Goal: Communication & Community: Share content

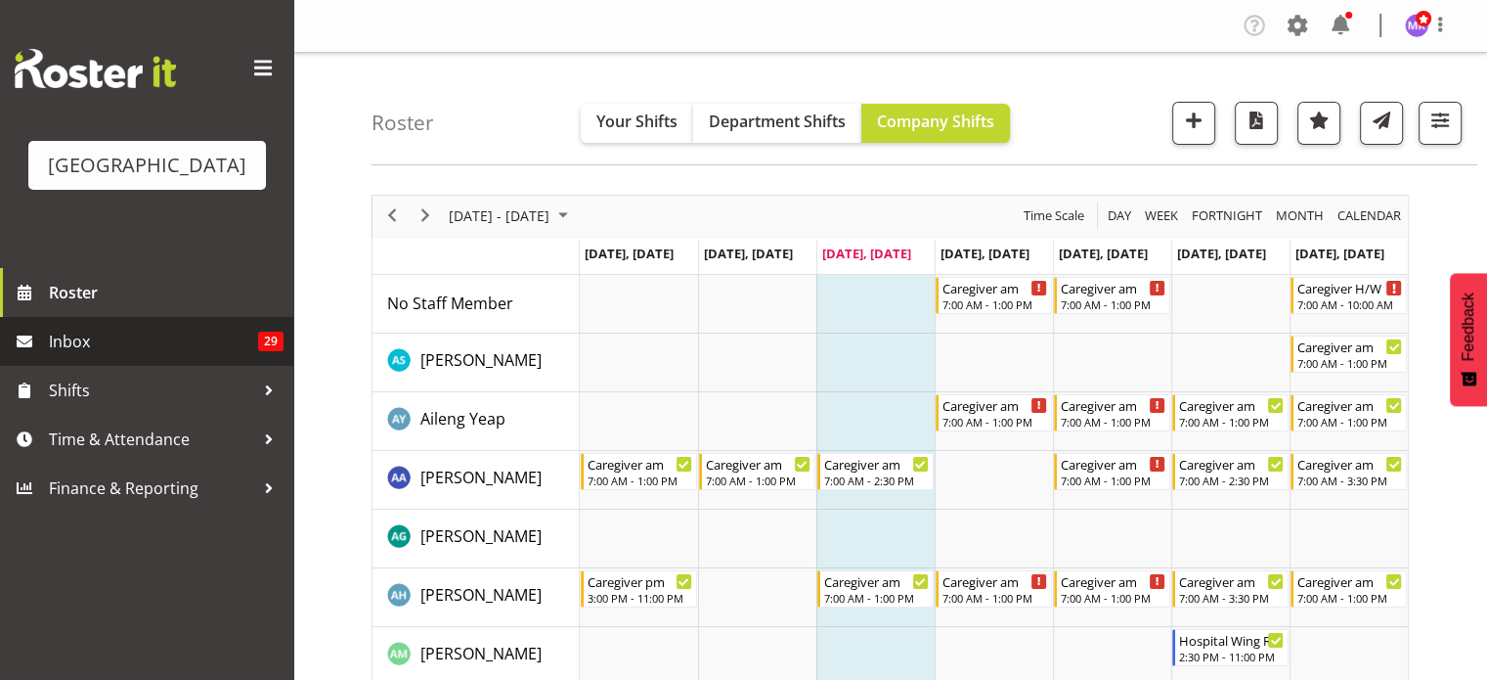
click at [129, 356] on span "Inbox" at bounding box center [153, 341] width 209 height 29
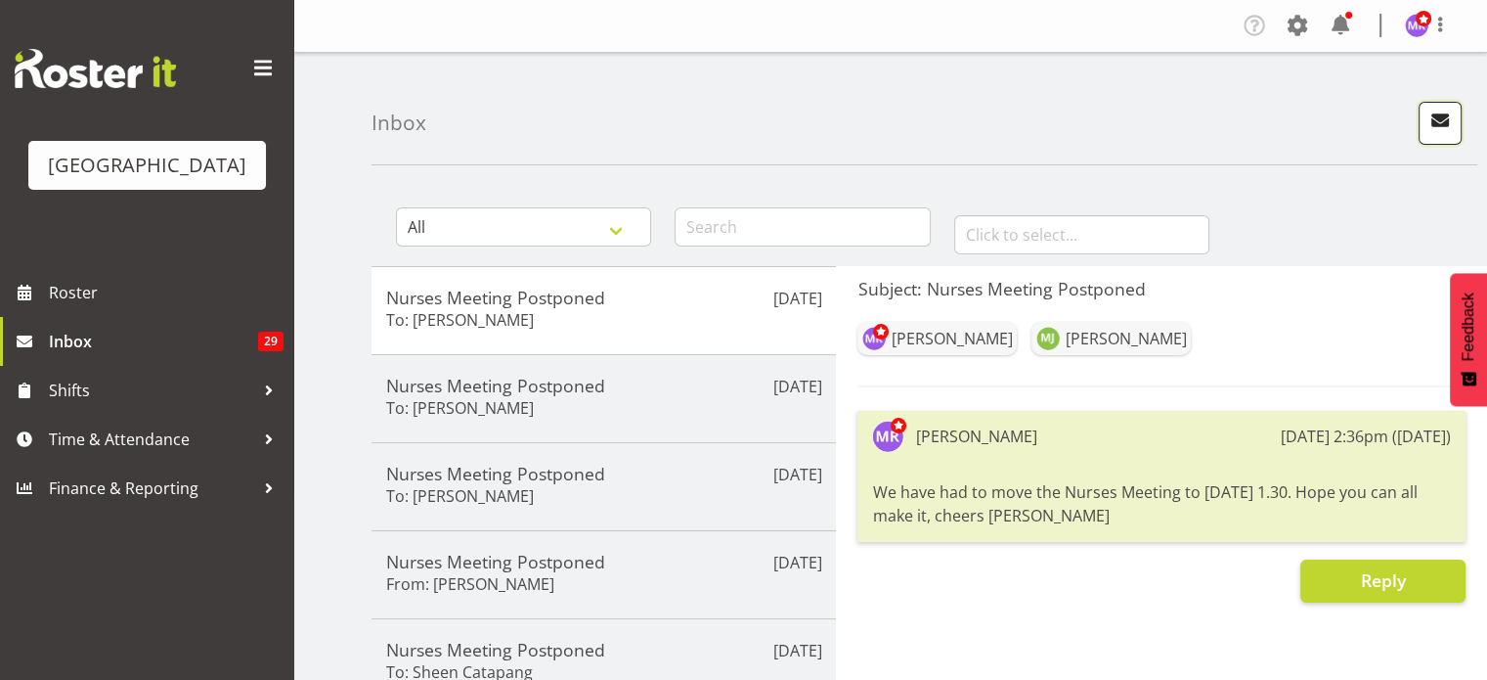
click at [1444, 122] on span "button" at bounding box center [1440, 120] width 25 height 25
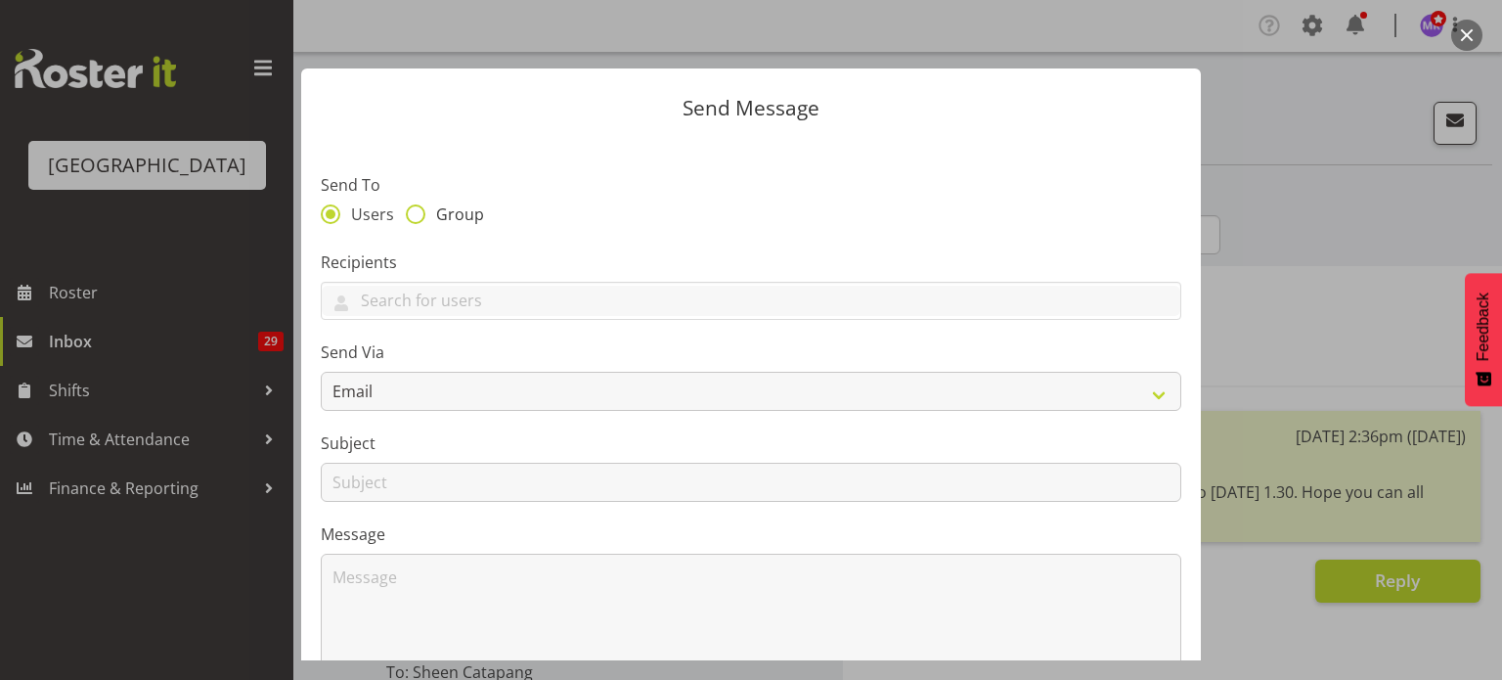
click at [411, 218] on span at bounding box center [416, 214] width 20 height 20
click at [411, 218] on input "Group" at bounding box center [412, 213] width 13 height 13
radio input "true"
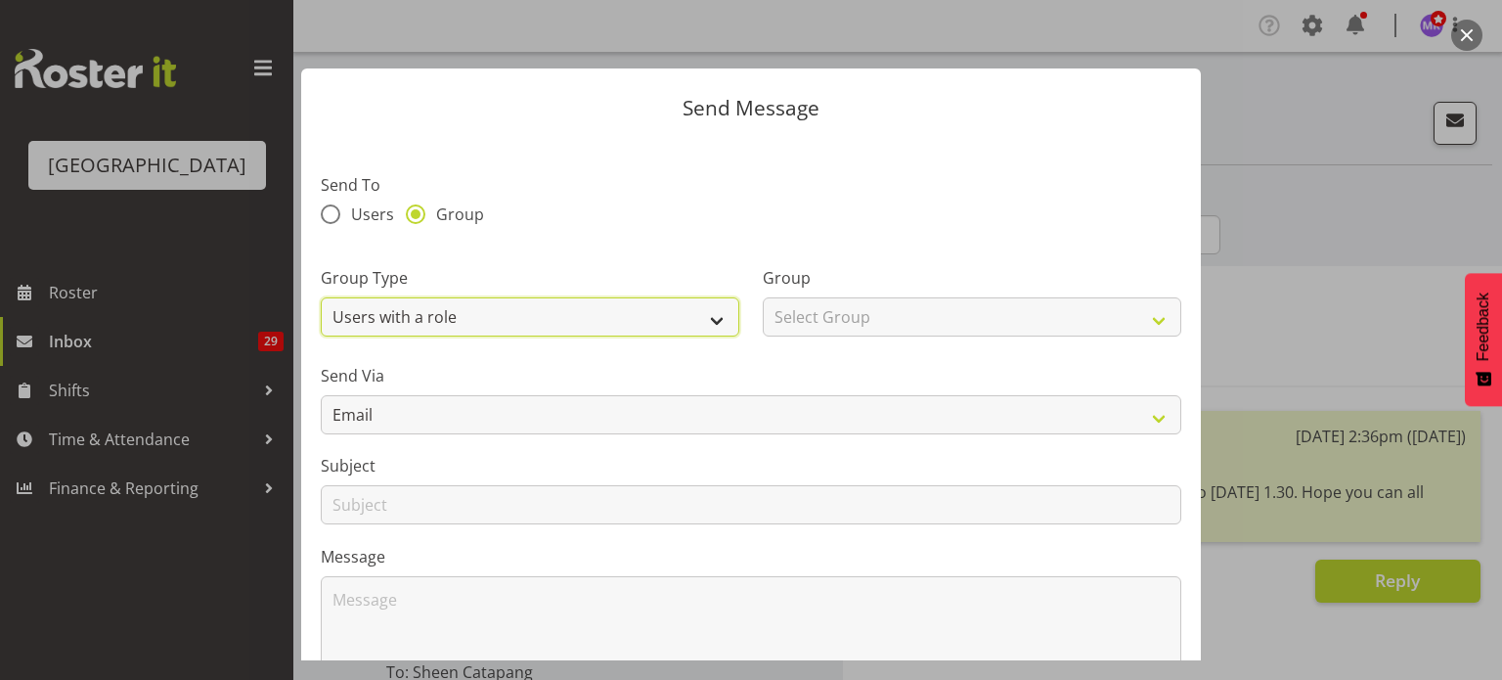
click at [712, 309] on select "Users with a role Users with a skill Primary users in a location All users in a…" at bounding box center [530, 316] width 418 height 39
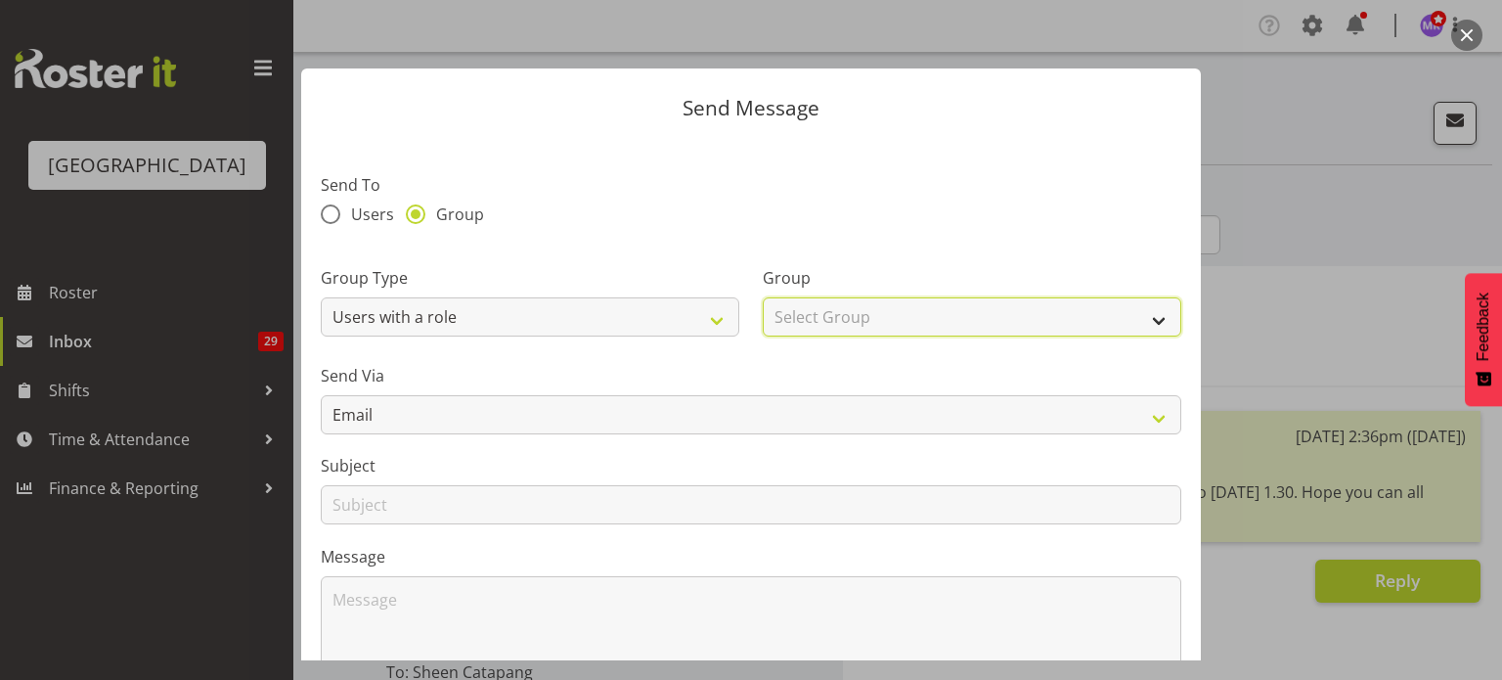
click at [1146, 321] on select "Select Group Administration Baker Caregiver Cook am Cook pm Dishwasher Enrolled…" at bounding box center [972, 316] width 418 height 39
select select "159"
click at [763, 297] on select "Select Group Administration Baker Caregiver Cook am Cook pm Dishwasher Enrolled…" at bounding box center [972, 316] width 418 height 39
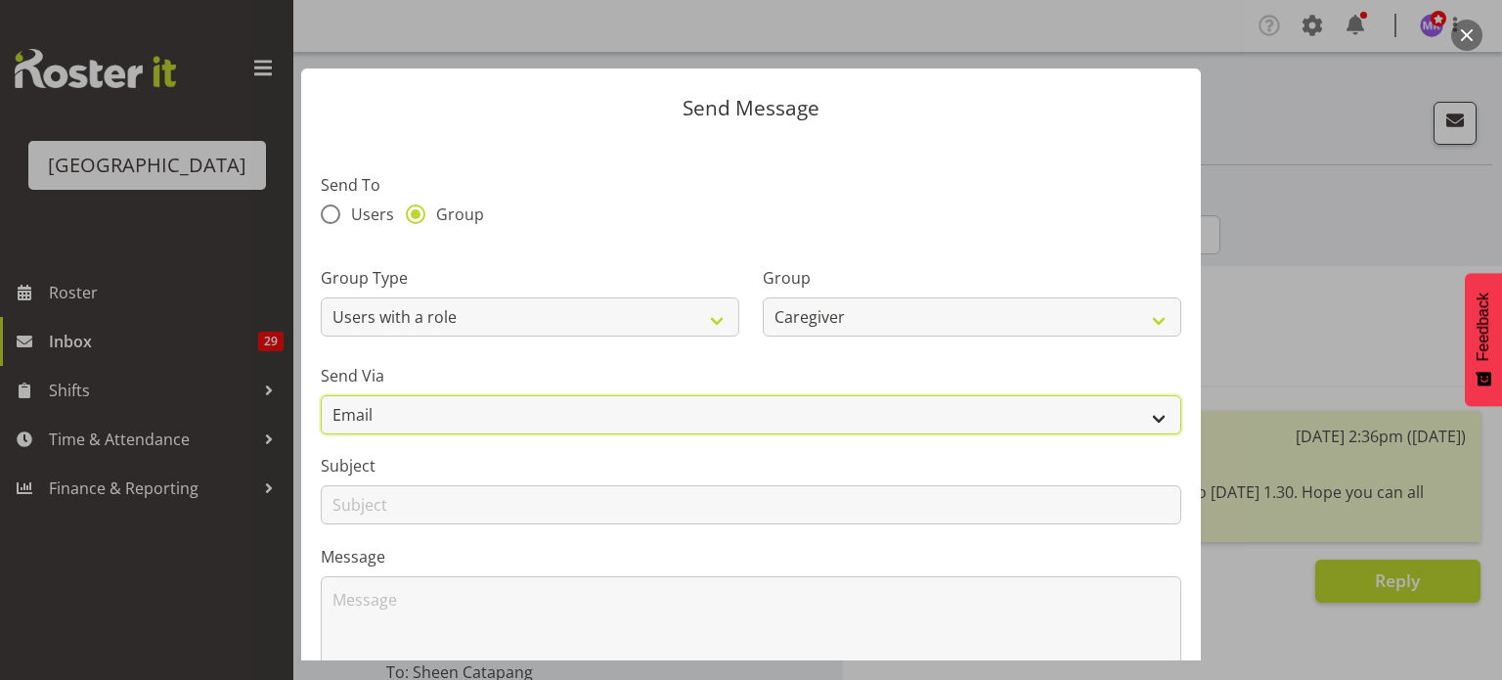
click at [500, 413] on select "Email SMS" at bounding box center [751, 414] width 860 height 39
select select "sms"
click at [321, 395] on select "Email SMS" at bounding box center [751, 414] width 860 height 39
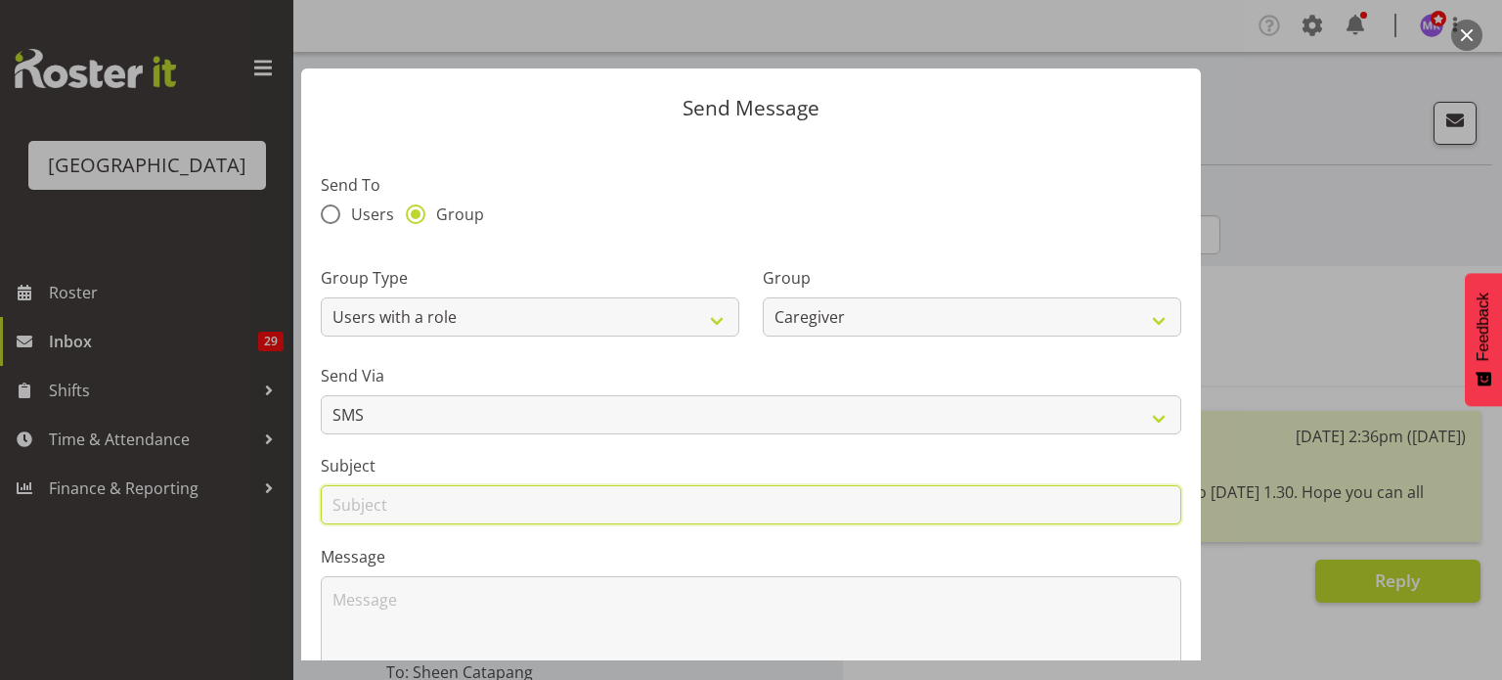
click at [450, 510] on input "text" at bounding box center [751, 504] width 860 height 39
type input "General Caregiver Meeting"
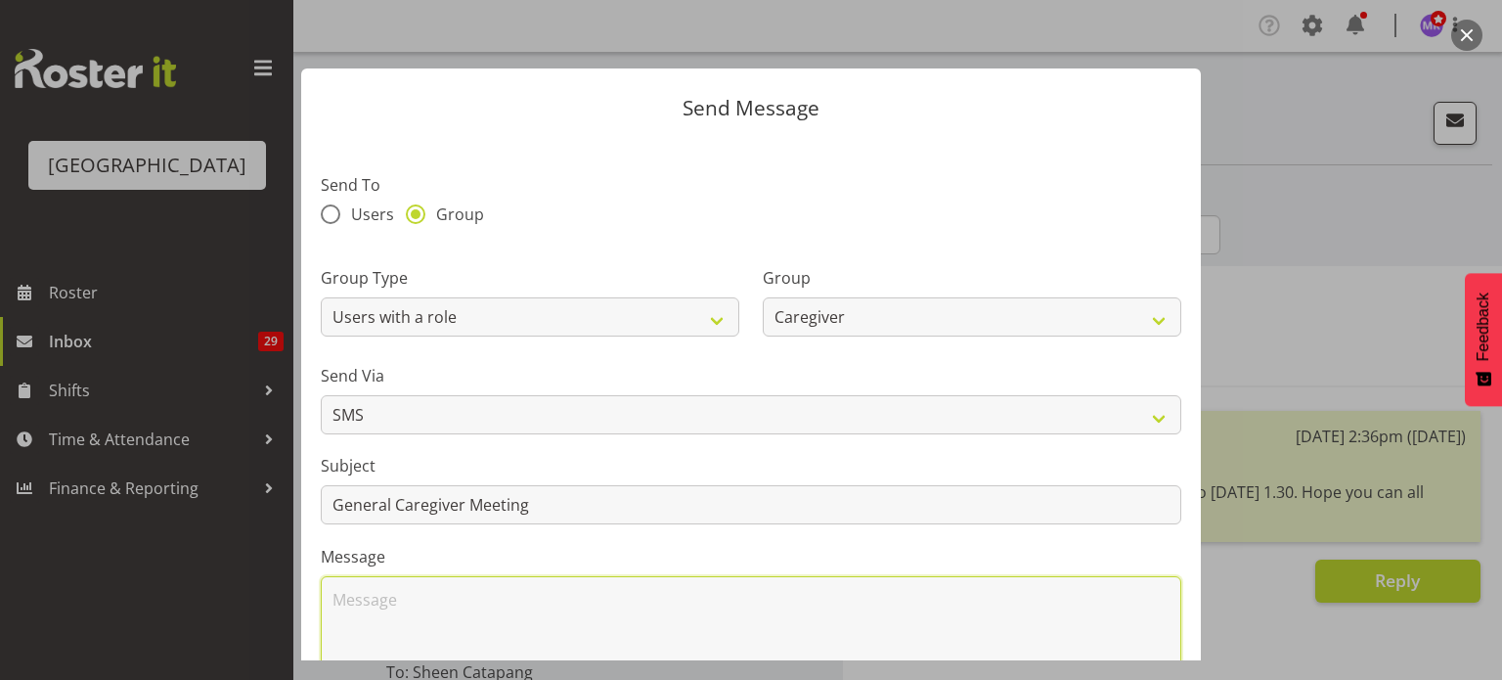
click at [363, 590] on textarea at bounding box center [751, 638] width 860 height 125
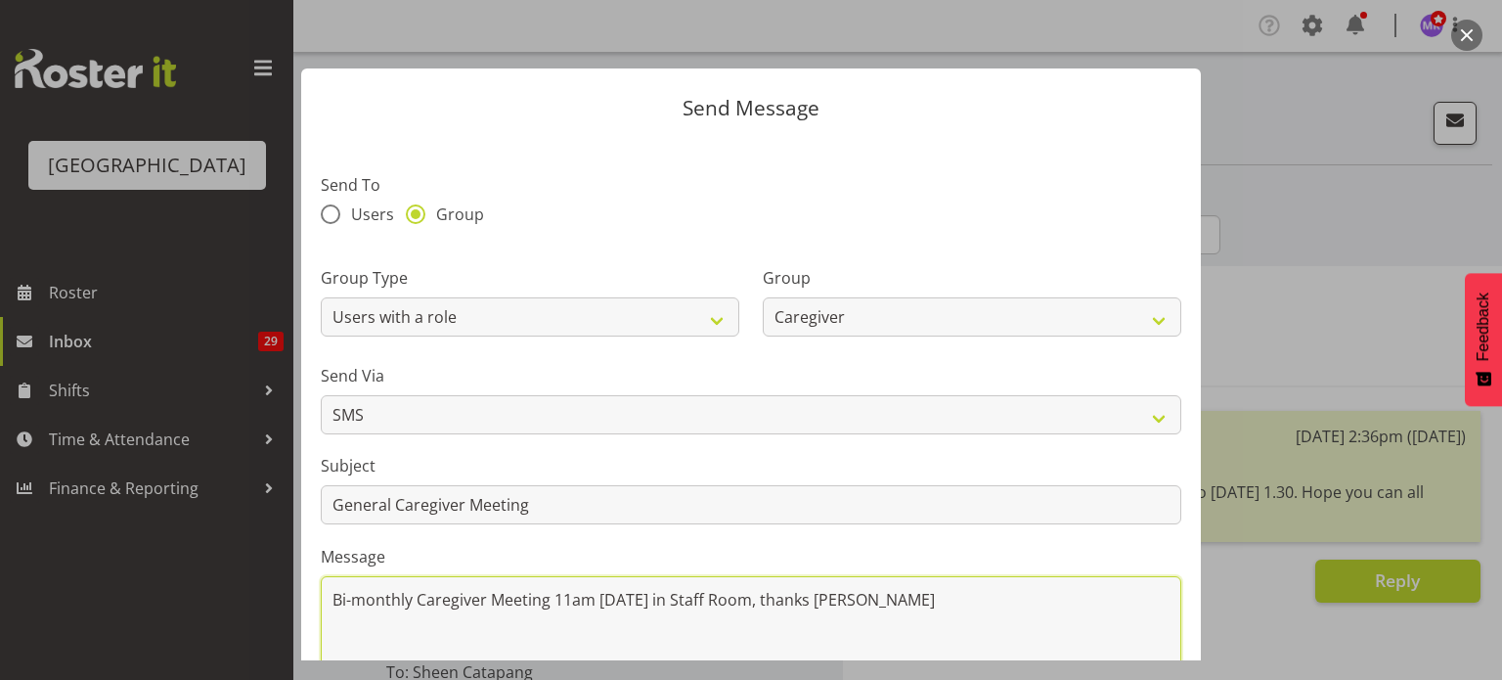
type textarea "Bi-monthly Caregiver Meeting 11am Thursday 21 August in Staff Room, thanks Maria"
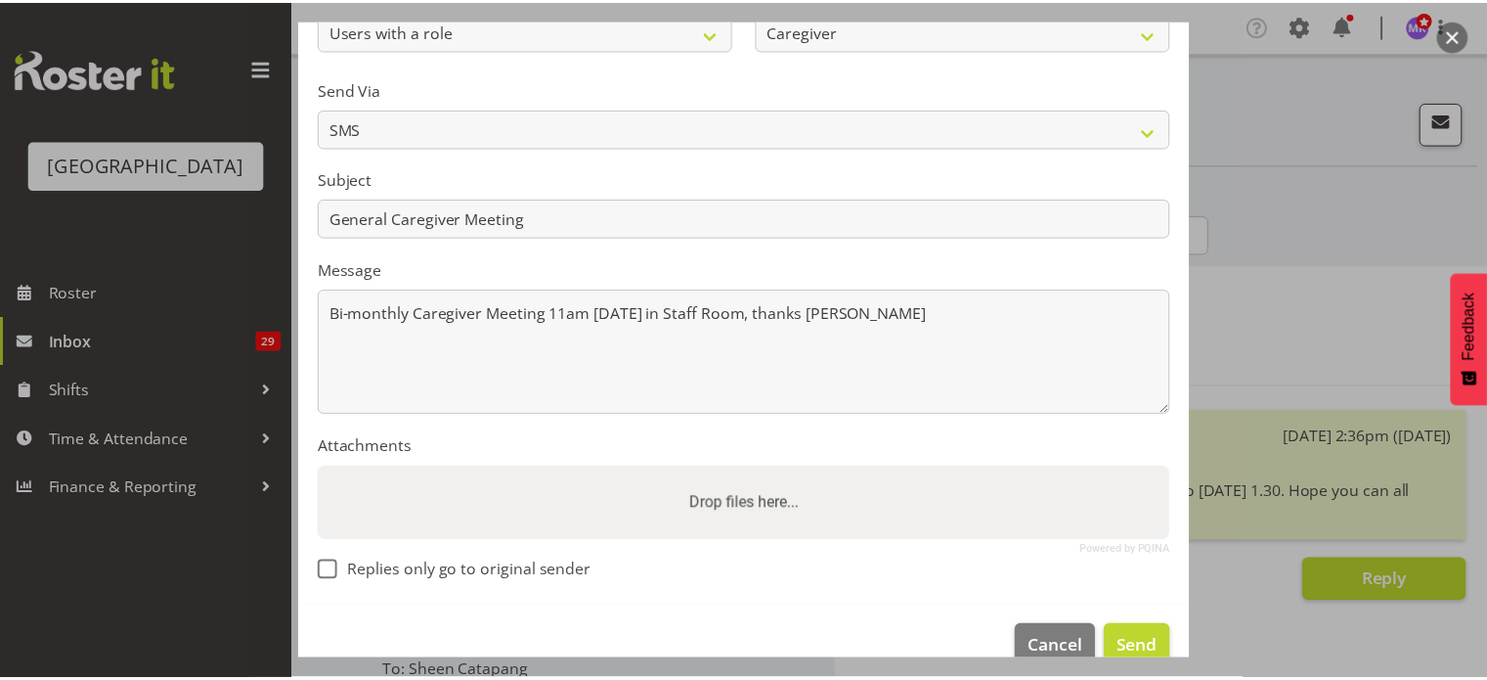
scroll to position [325, 0]
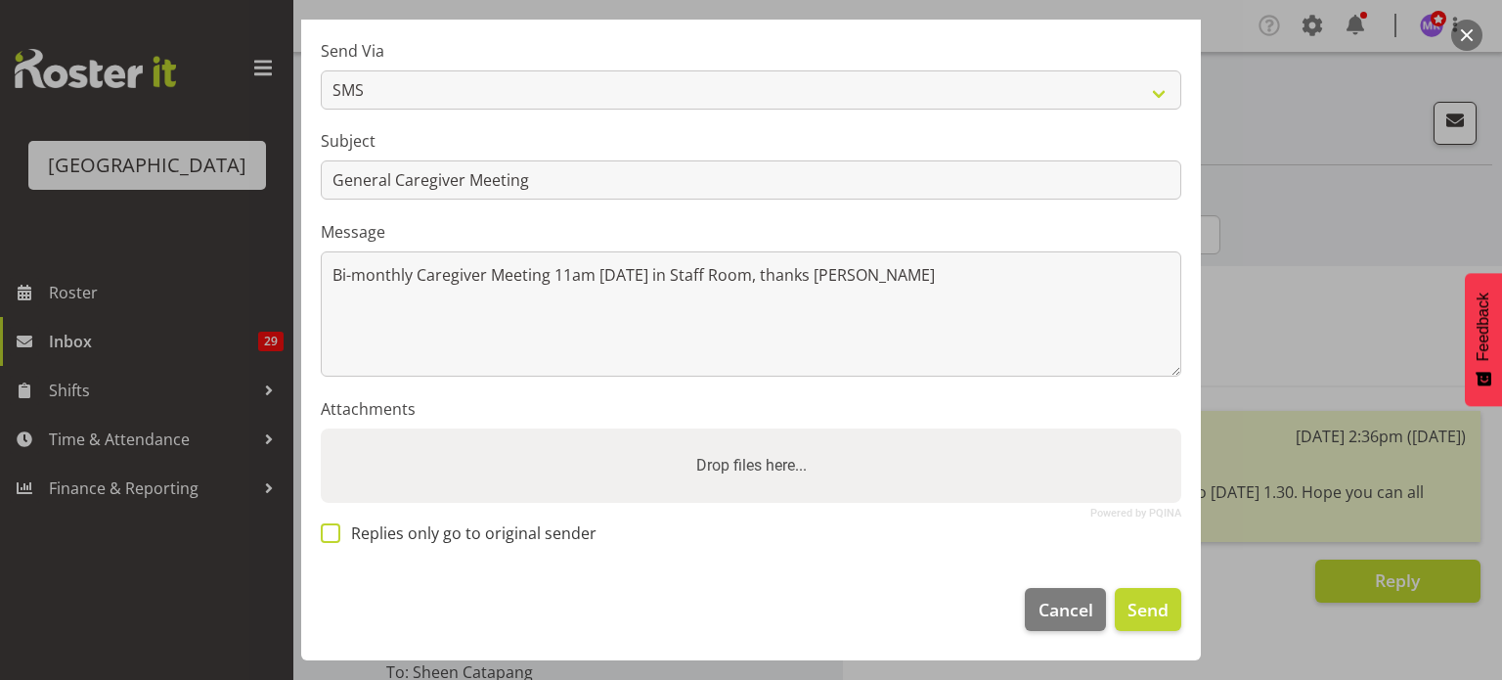
click at [334, 531] on span at bounding box center [331, 533] width 20 height 20
click at [333, 531] on input "Replies only go to original sender" at bounding box center [327, 532] width 13 height 13
checkbox input "true"
click at [1127, 608] on span "Send" at bounding box center [1147, 608] width 41 height 25
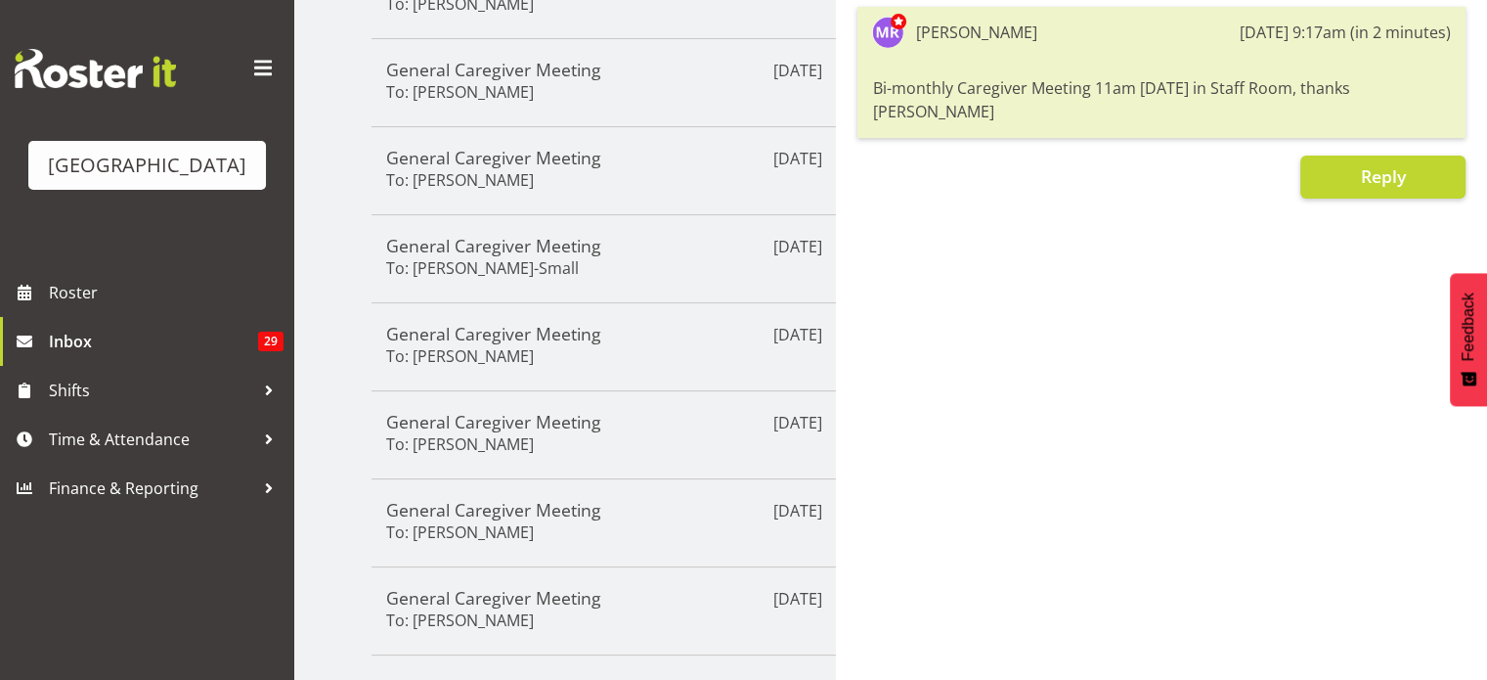
scroll to position [538, 0]
